Goal: Task Accomplishment & Management: Complete application form

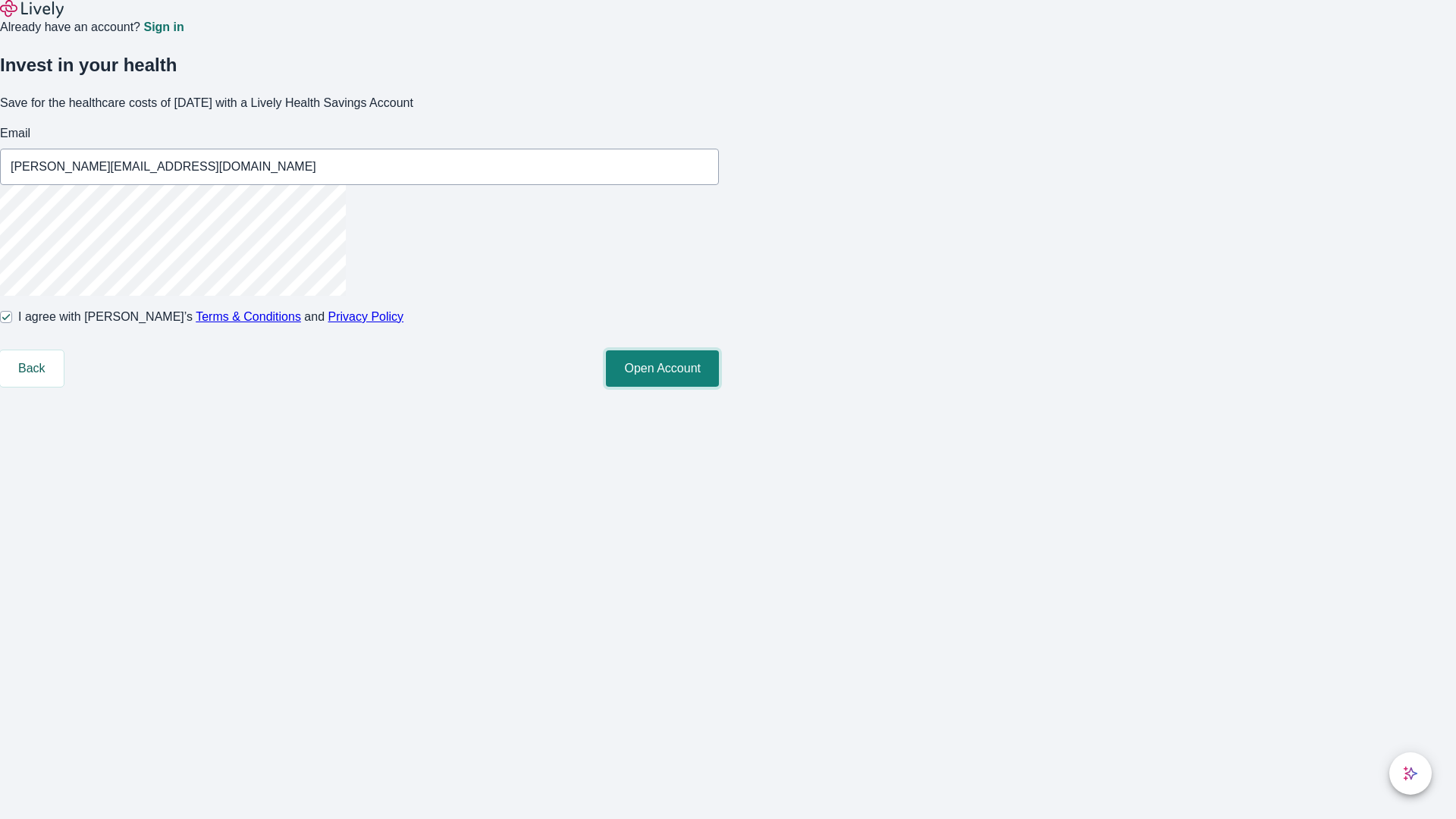
click at [719, 387] on button "Open Account" at bounding box center [663, 369] width 113 height 37
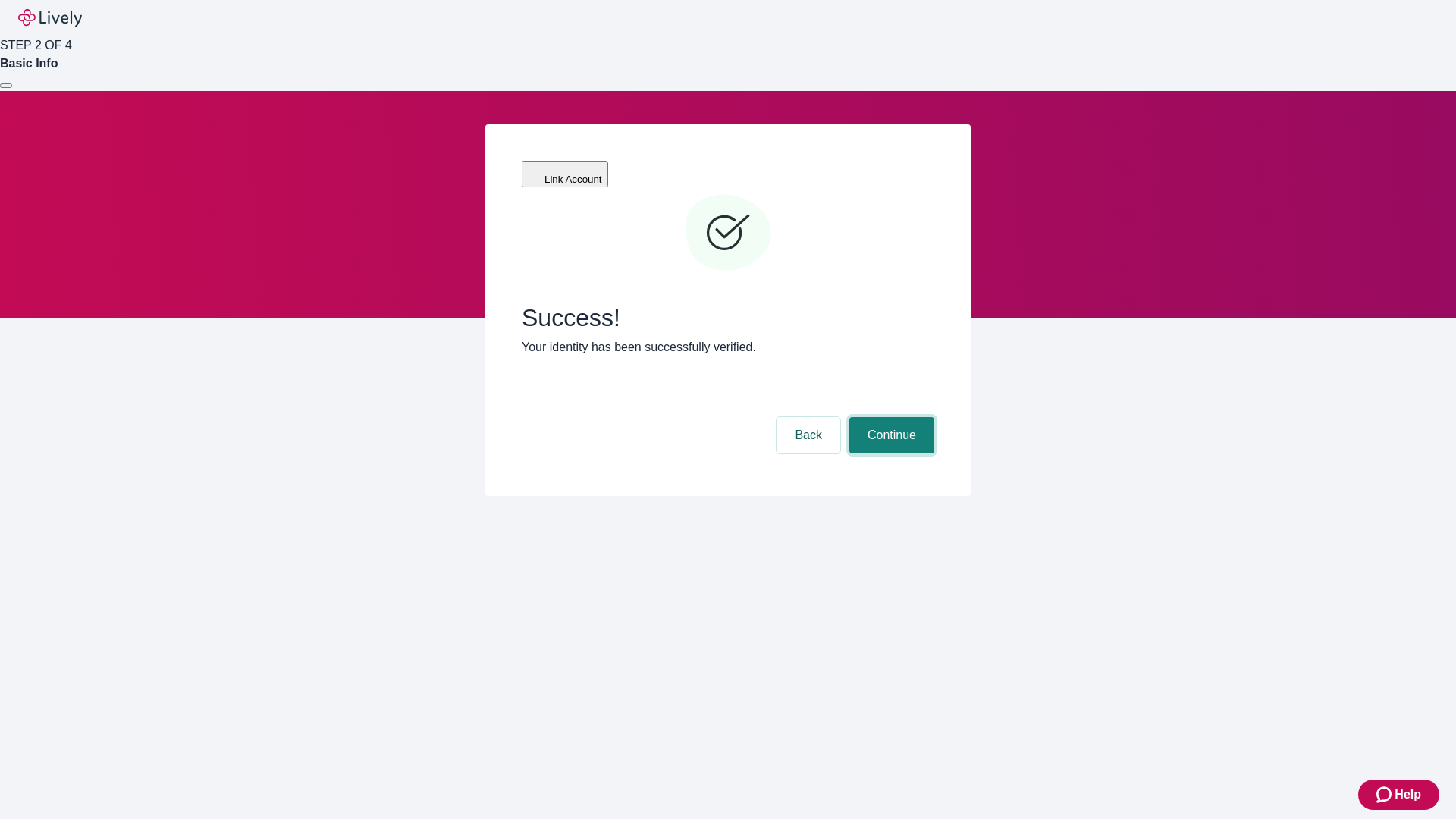
click at [890, 417] on button "Continue" at bounding box center [891, 436] width 85 height 37
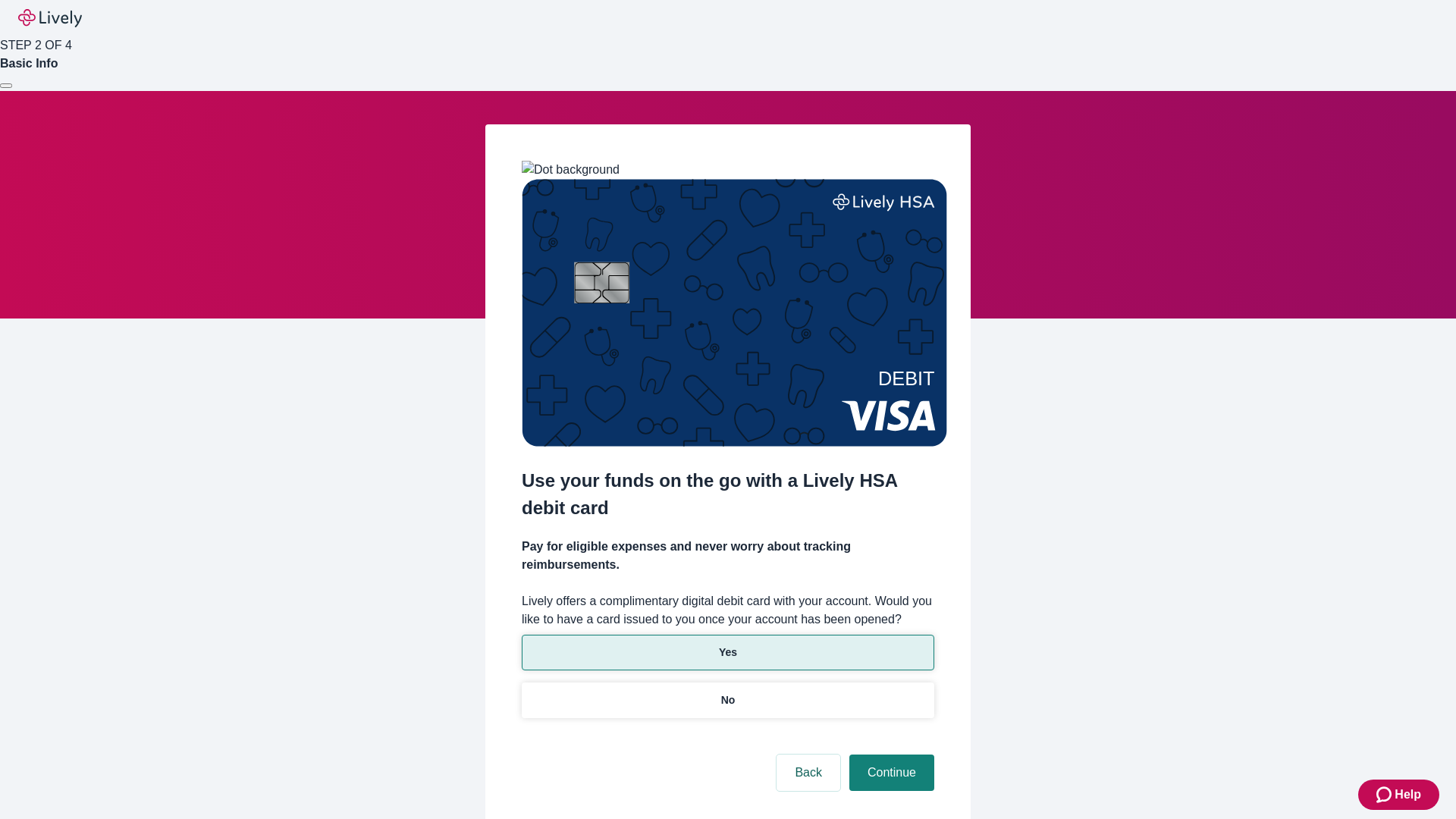
click at [728, 645] on p "Yes" at bounding box center [728, 652] width 18 height 16
click at [890, 755] on button "Continue" at bounding box center [891, 773] width 85 height 37
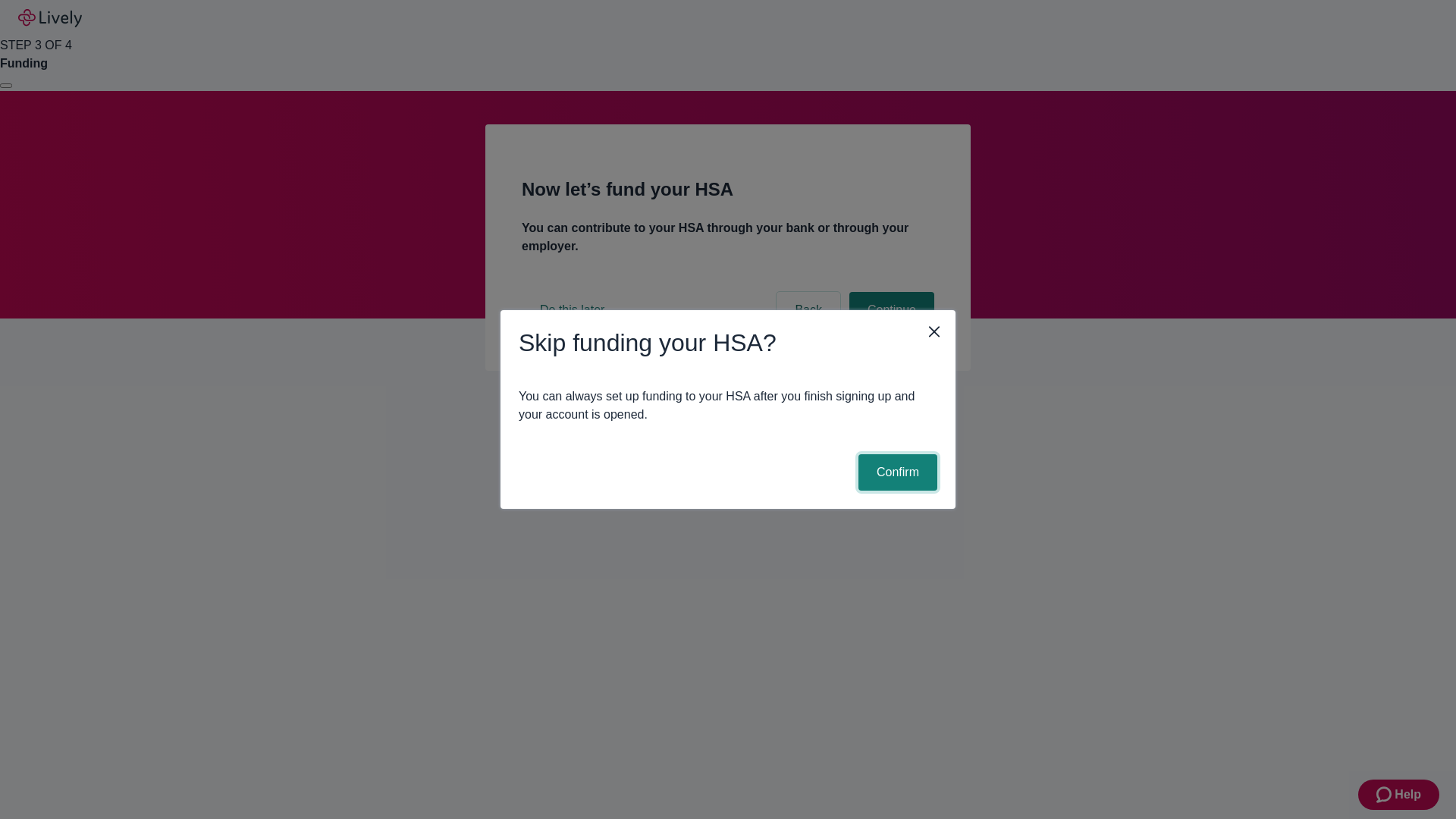
click at [896, 472] on button "Confirm" at bounding box center [898, 472] width 79 height 37
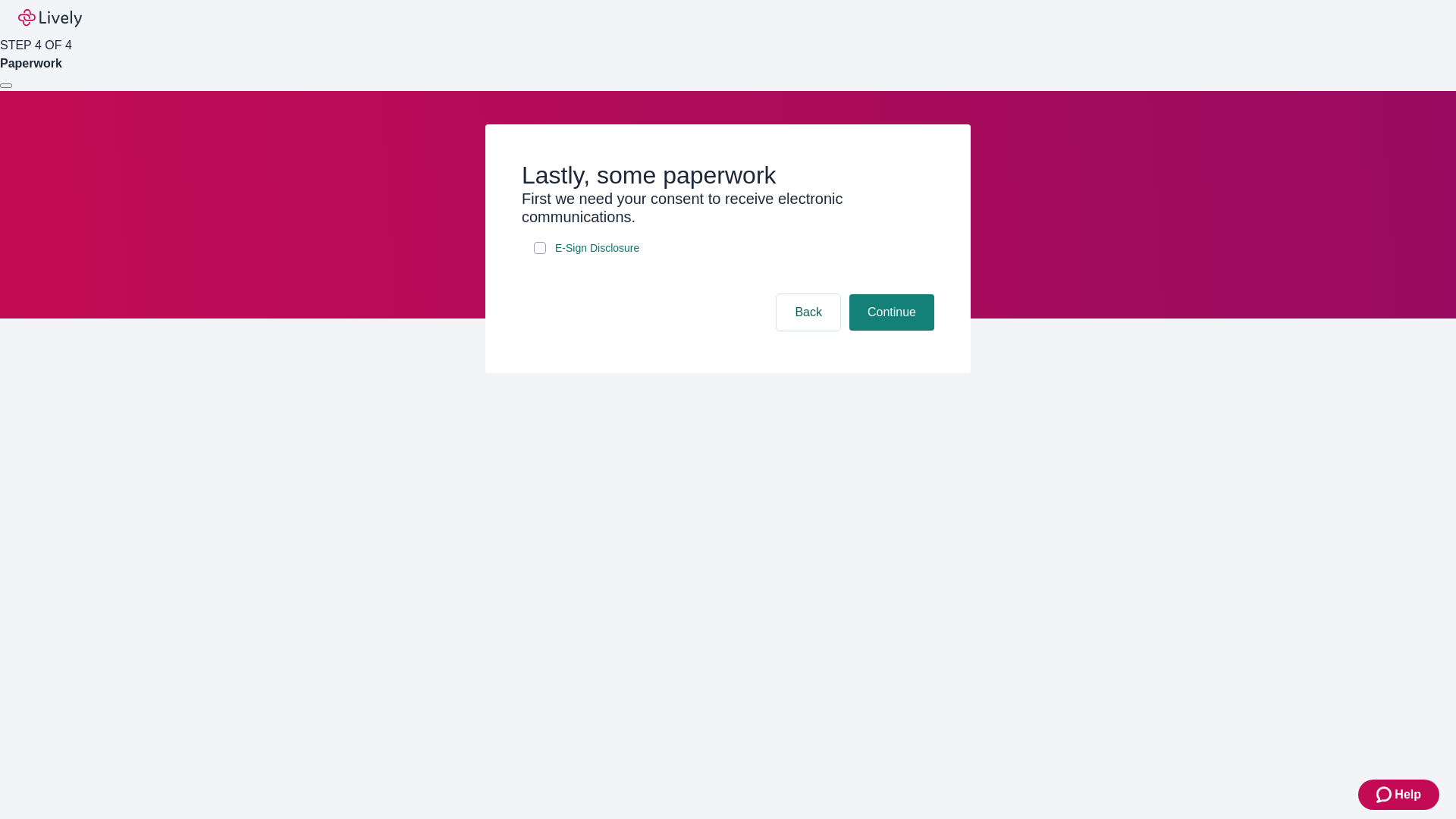
click at [540, 254] on input "E-Sign Disclosure" at bounding box center [540, 247] width 12 height 12
checkbox input "true"
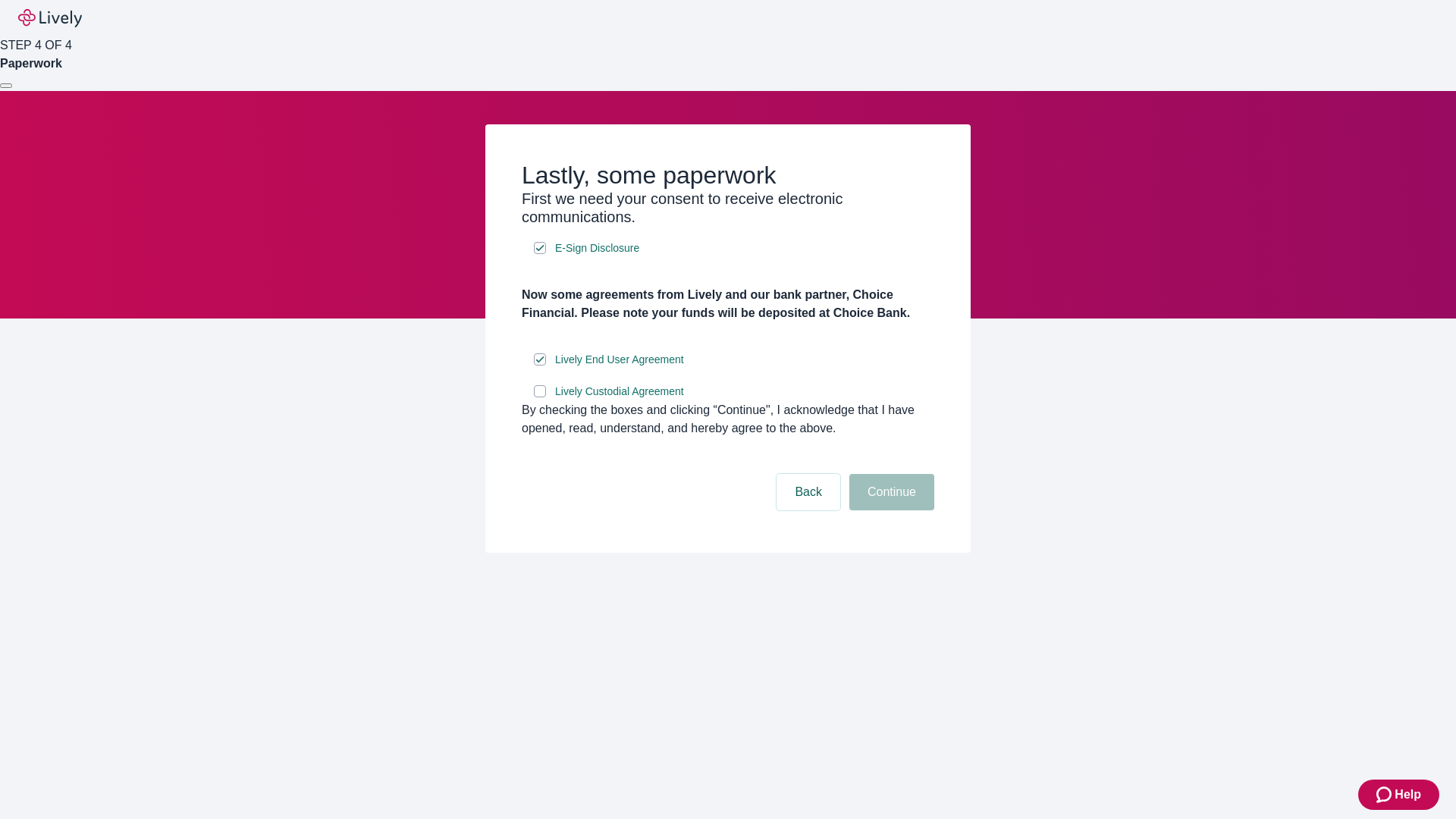
click at [540, 397] on input "Lively Custodial Agreement" at bounding box center [540, 391] width 12 height 12
checkbox input "true"
click at [890, 511] on button "Continue" at bounding box center [891, 492] width 85 height 37
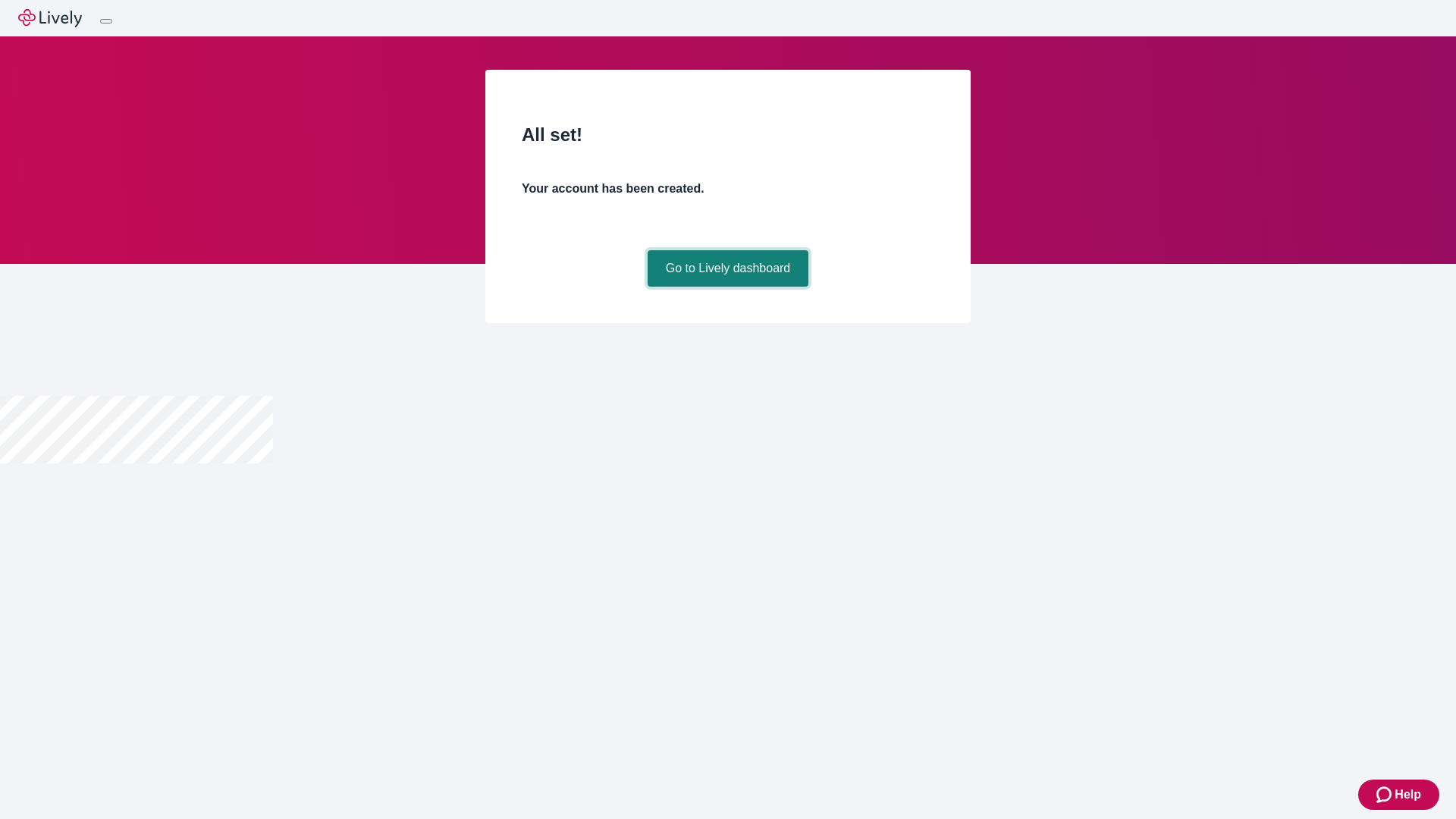
click at [728, 286] on link "Go to Lively dashboard" at bounding box center [728, 269] width 162 height 37
